Goal: Check status: Check status

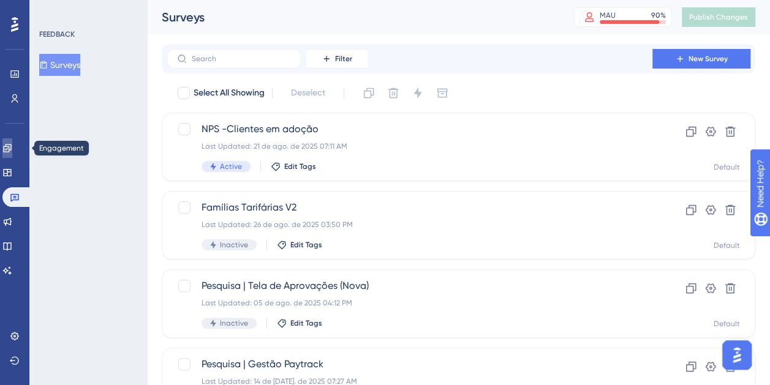
click at [12, 143] on link at bounding box center [7, 148] width 10 height 20
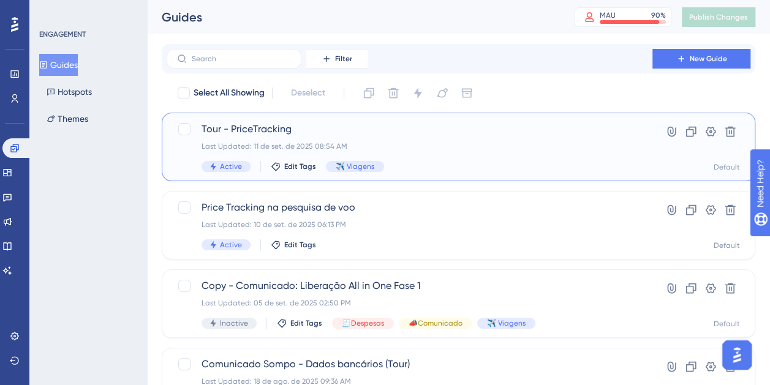
click at [437, 129] on span "Tour - PriceTracking" at bounding box center [409, 129] width 416 height 15
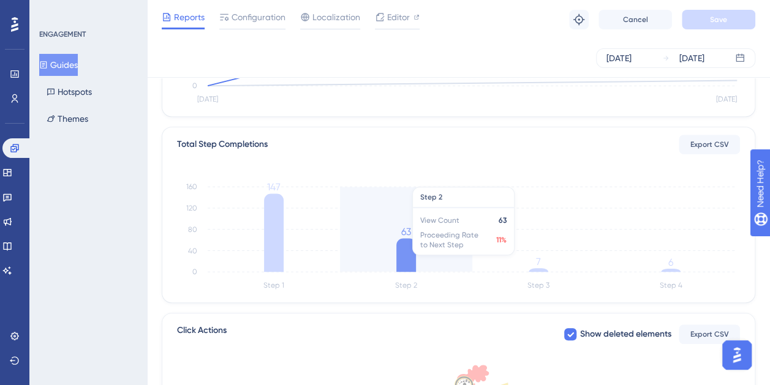
scroll to position [245, 0]
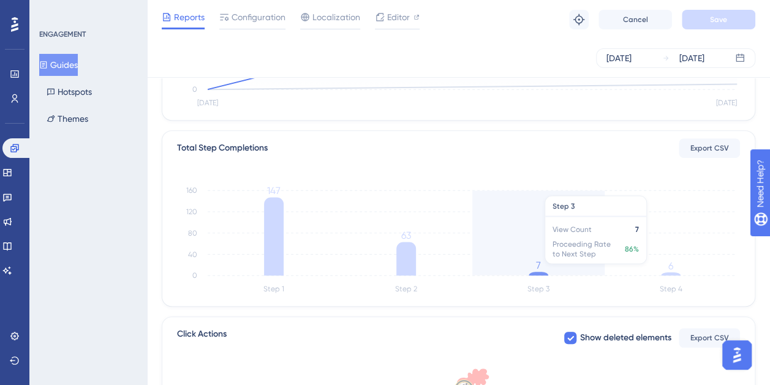
click at [539, 269] on tspan "7" at bounding box center [538, 266] width 5 height 12
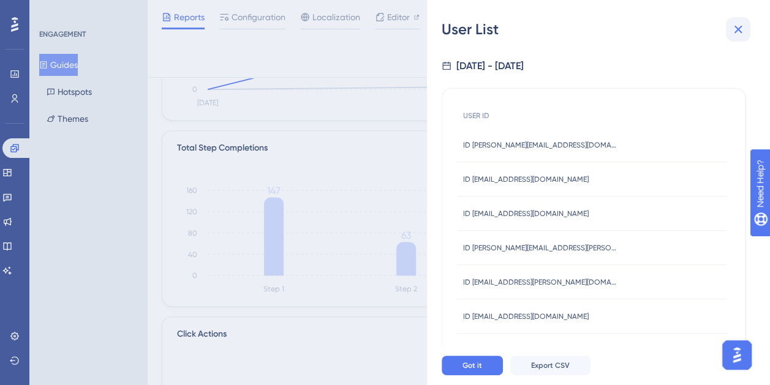
click at [741, 24] on icon at bounding box center [737, 29] width 15 height 15
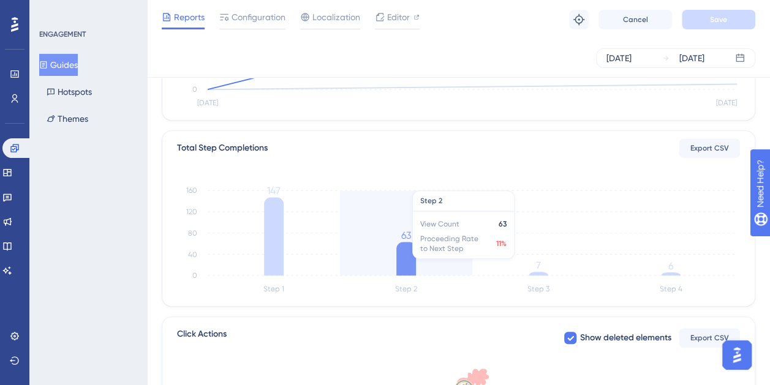
click at [396, 255] on icon at bounding box center [406, 259] width 20 height 34
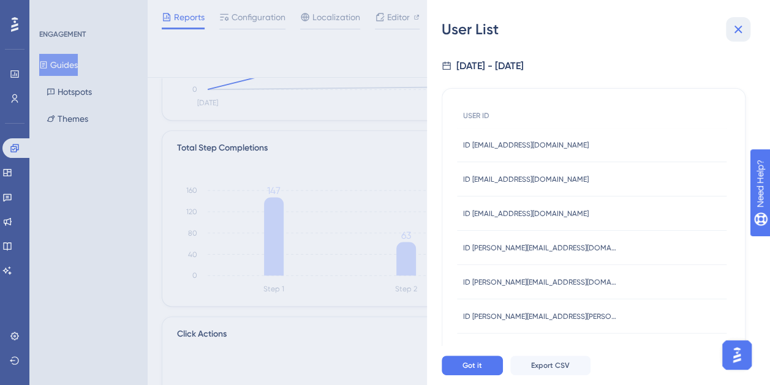
click at [743, 26] on icon at bounding box center [737, 29] width 15 height 15
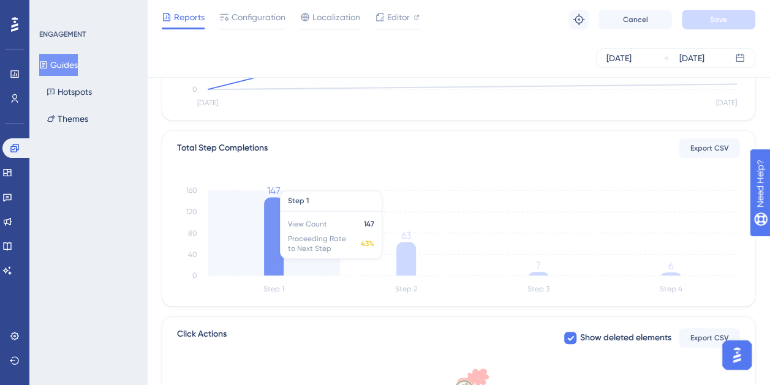
click at [273, 219] on icon at bounding box center [274, 236] width 20 height 78
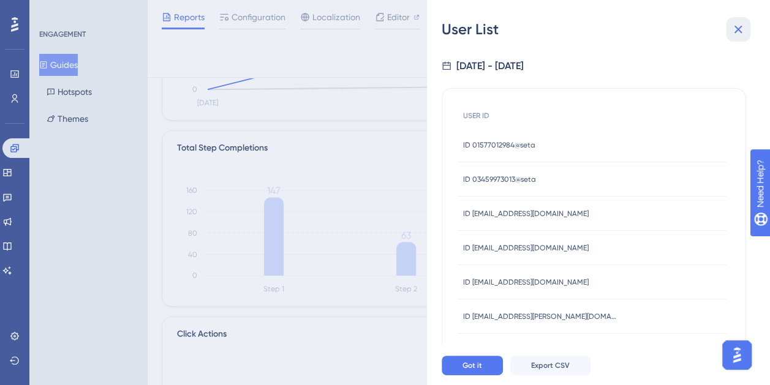
click at [734, 28] on icon at bounding box center [737, 29] width 15 height 15
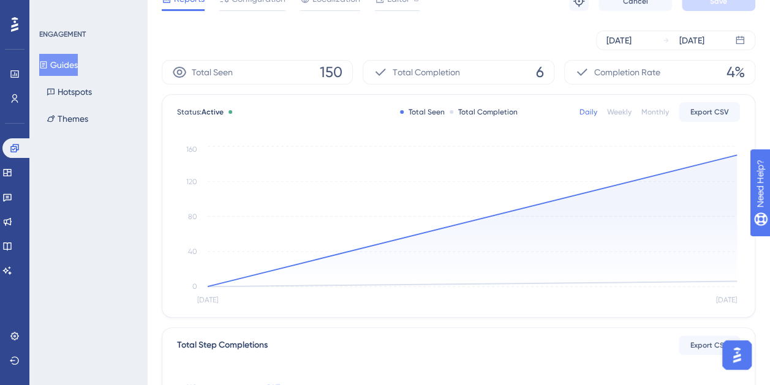
scroll to position [0, 0]
